Goal: Check status: Check status

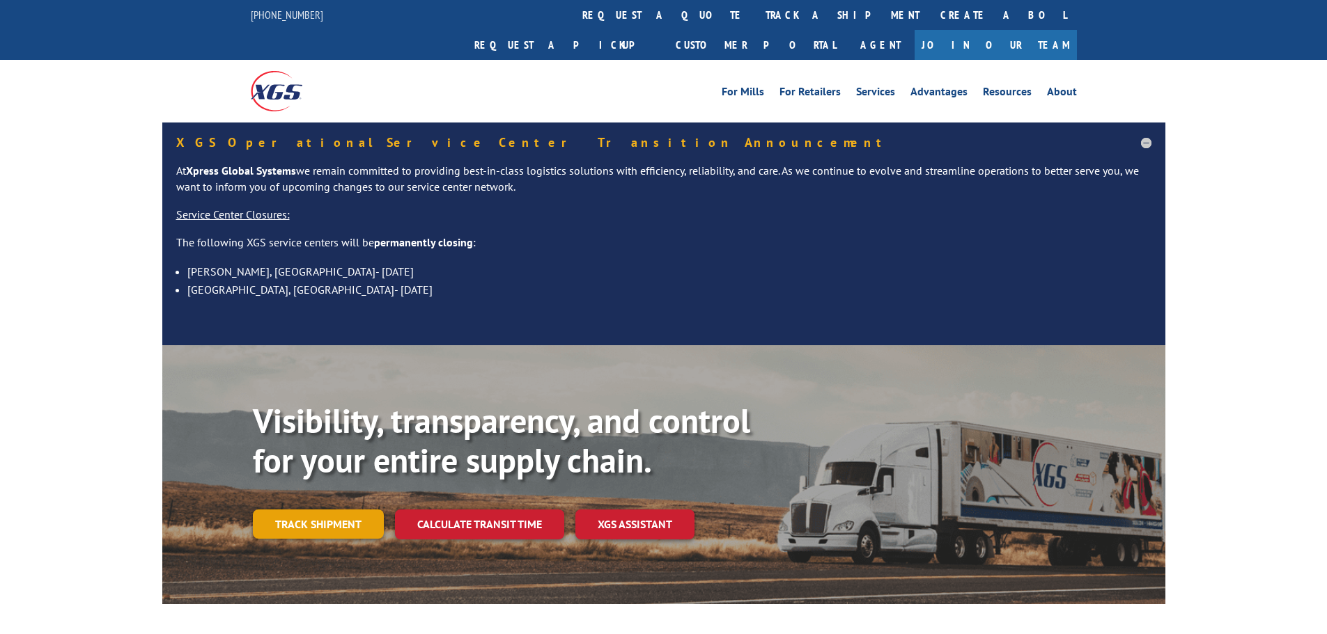
click at [334, 510] on link "Track shipment" at bounding box center [318, 524] width 131 height 29
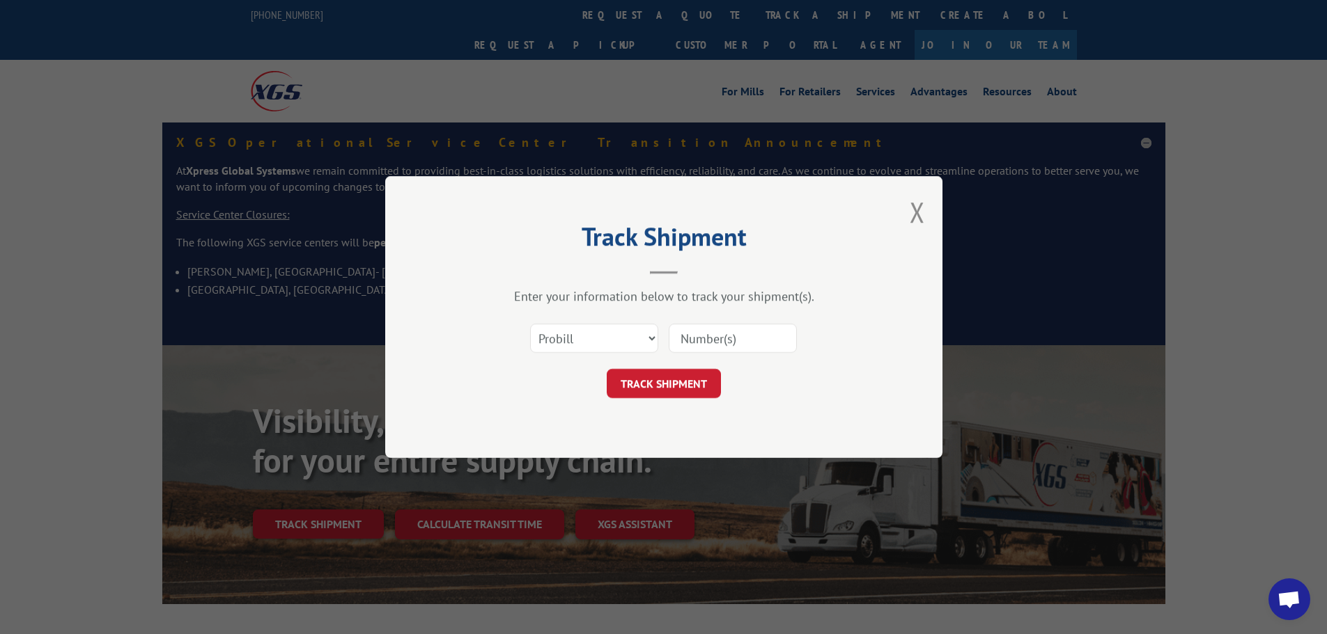
paste input "041280058"
type input "041280058"
click at [645, 428] on div "Track Shipment Enter your information below to track your shipment(s). Select c…" at bounding box center [663, 317] width 557 height 282
click at [657, 401] on div "Track Shipment Enter your information below to track your shipment(s). Select c…" at bounding box center [663, 317] width 557 height 282
click at [663, 390] on button "TRACK SHIPMENT" at bounding box center [664, 383] width 114 height 29
